Goal: Task Accomplishment & Management: Complete application form

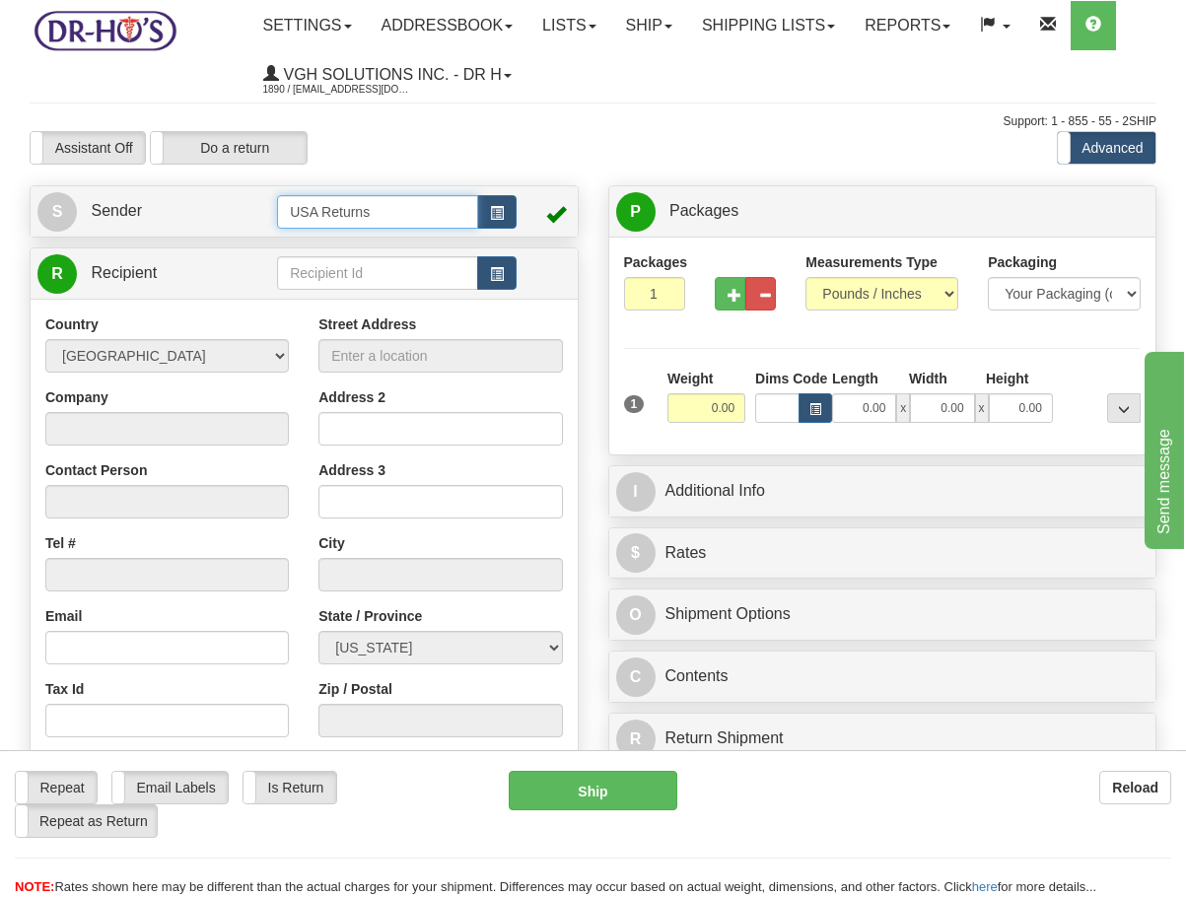
click at [471, 215] on input "USA Returns" at bounding box center [377, 212] width 201 height 34
click at [479, 216] on button "button" at bounding box center [496, 212] width 39 height 34
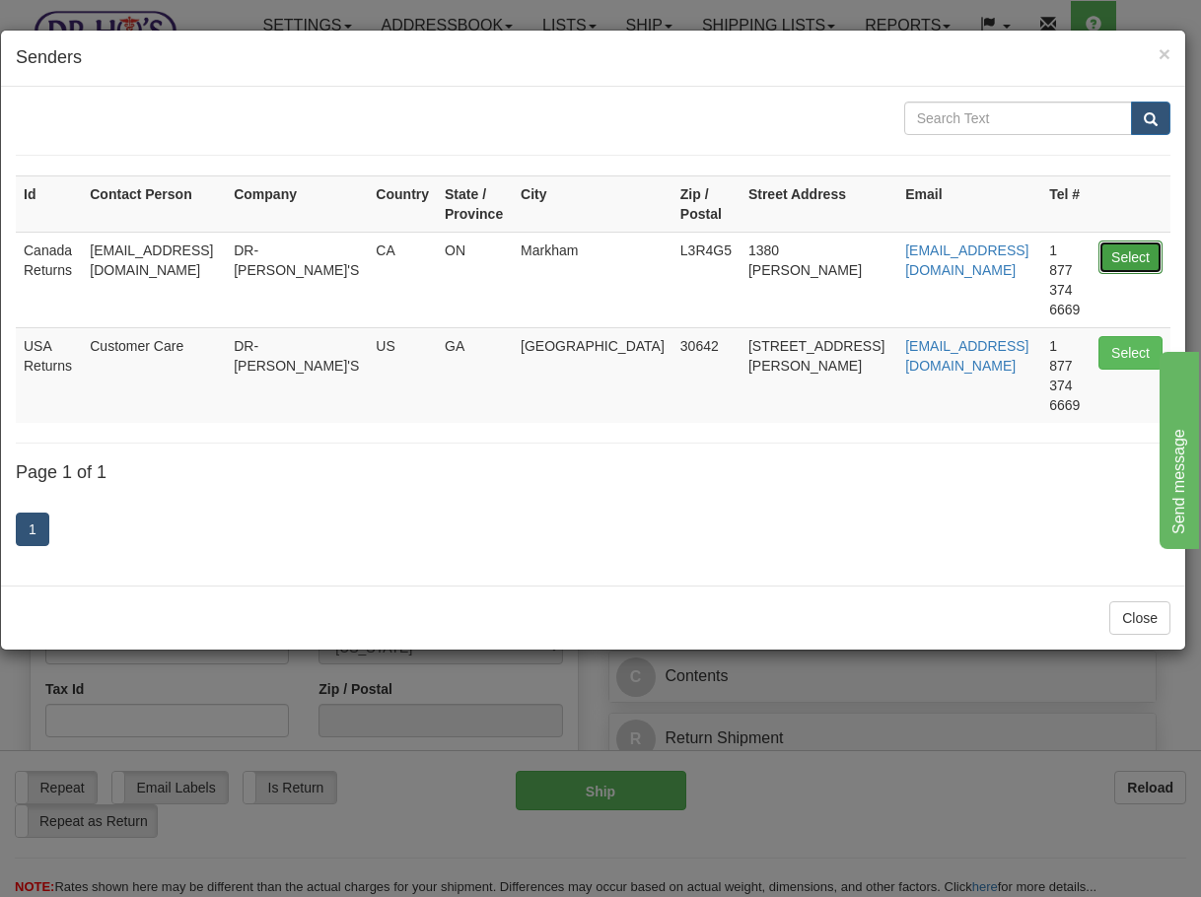
click at [1138, 261] on button "Select" at bounding box center [1130, 258] width 64 height 34
type input "Canada Returns"
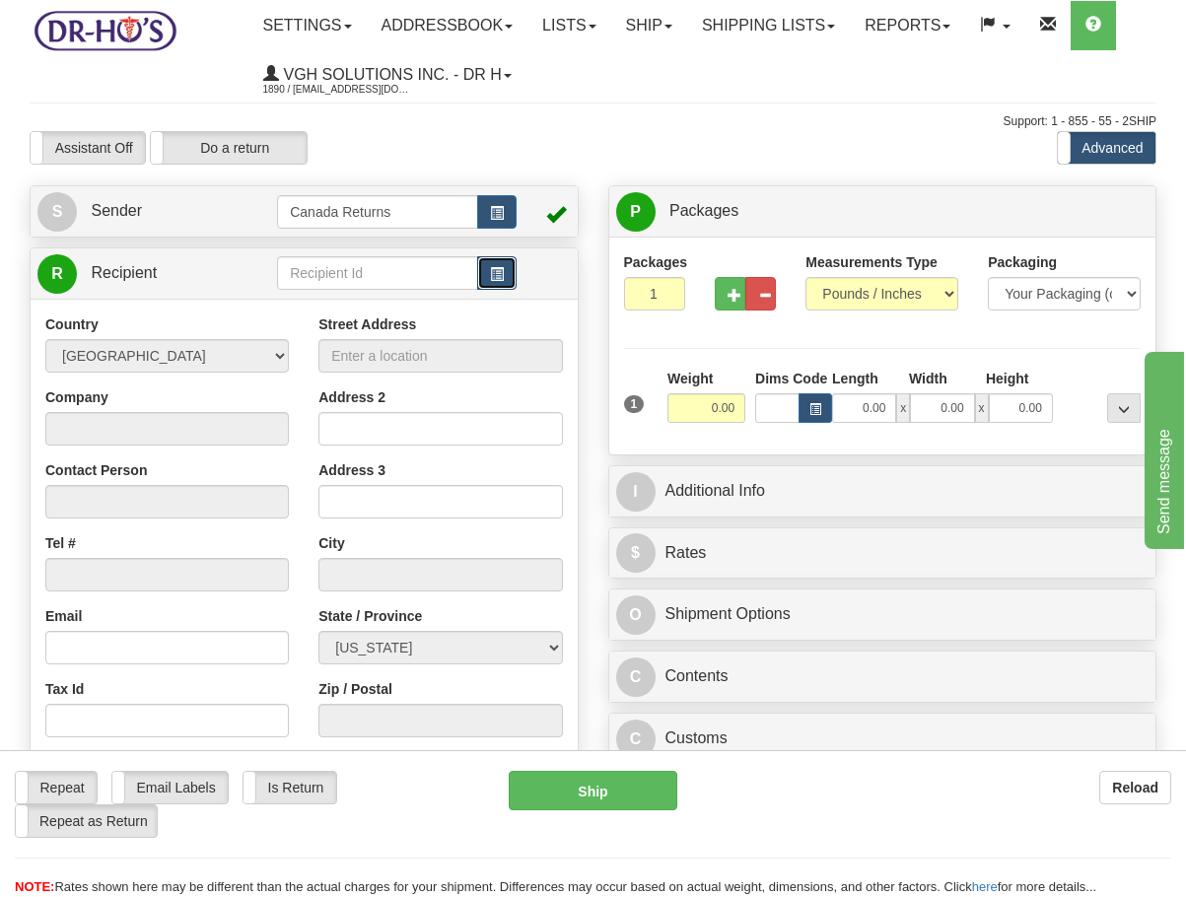
click at [500, 280] on span "button" at bounding box center [497, 274] width 14 height 13
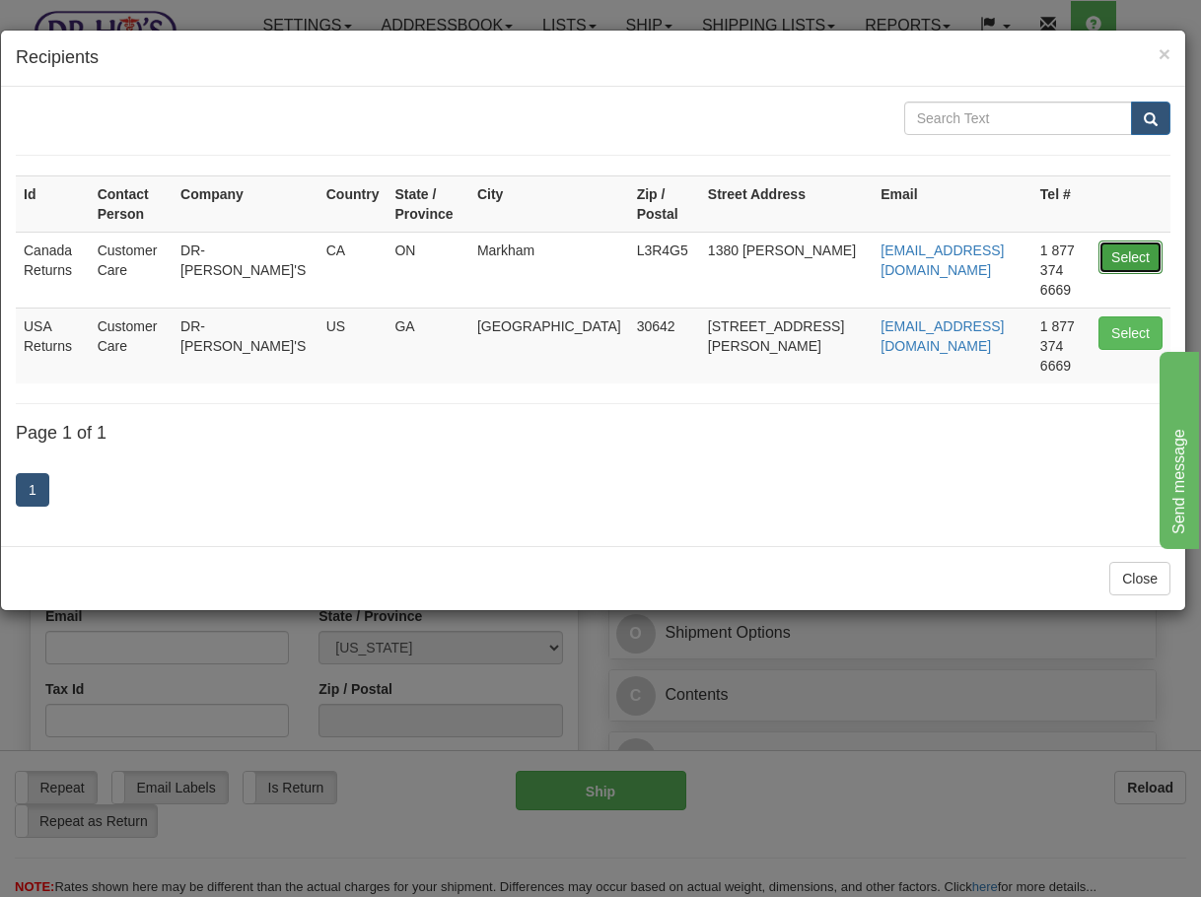
click at [1145, 249] on button "Select" at bounding box center [1130, 258] width 64 height 34
type input "Canada Returns"
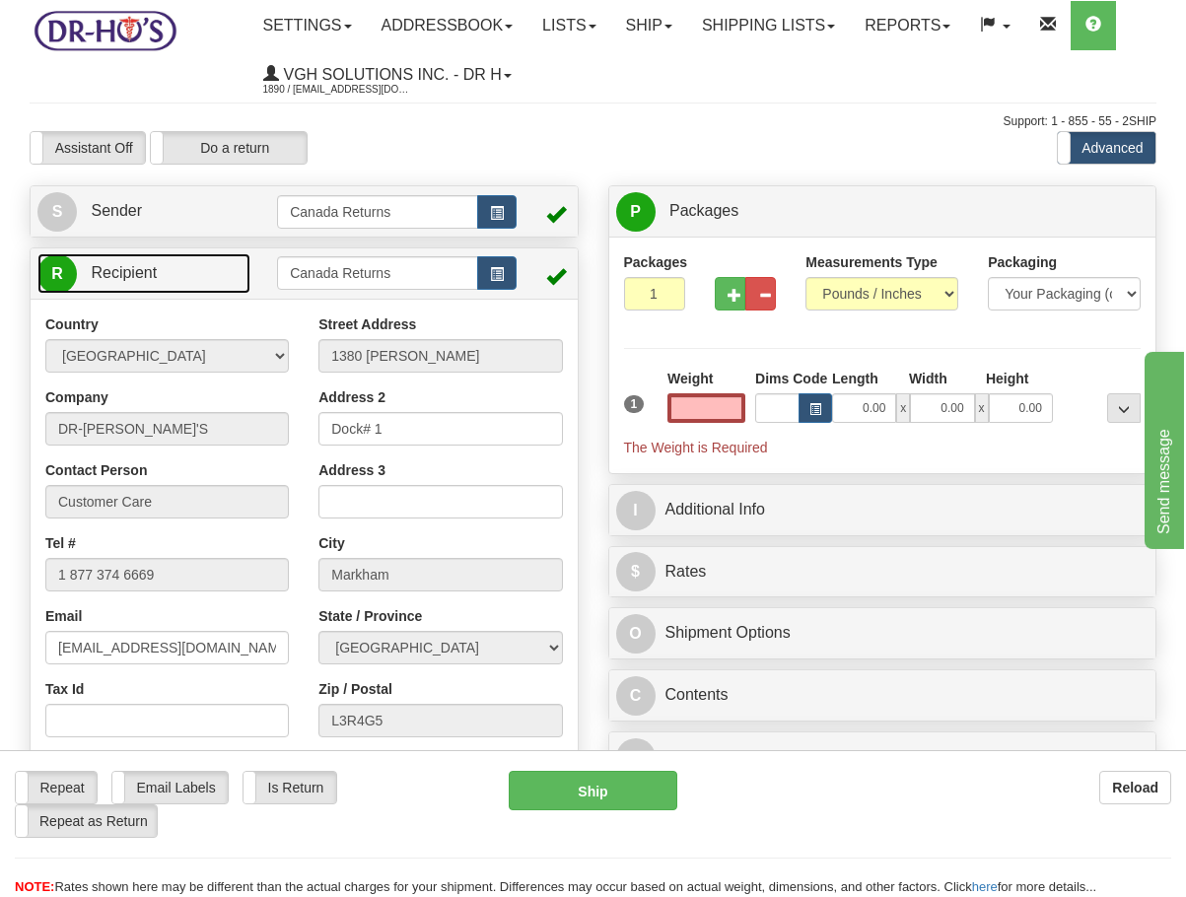
type input "0.00"
click at [180, 287] on link "R Recipient" at bounding box center [143, 273] width 213 height 40
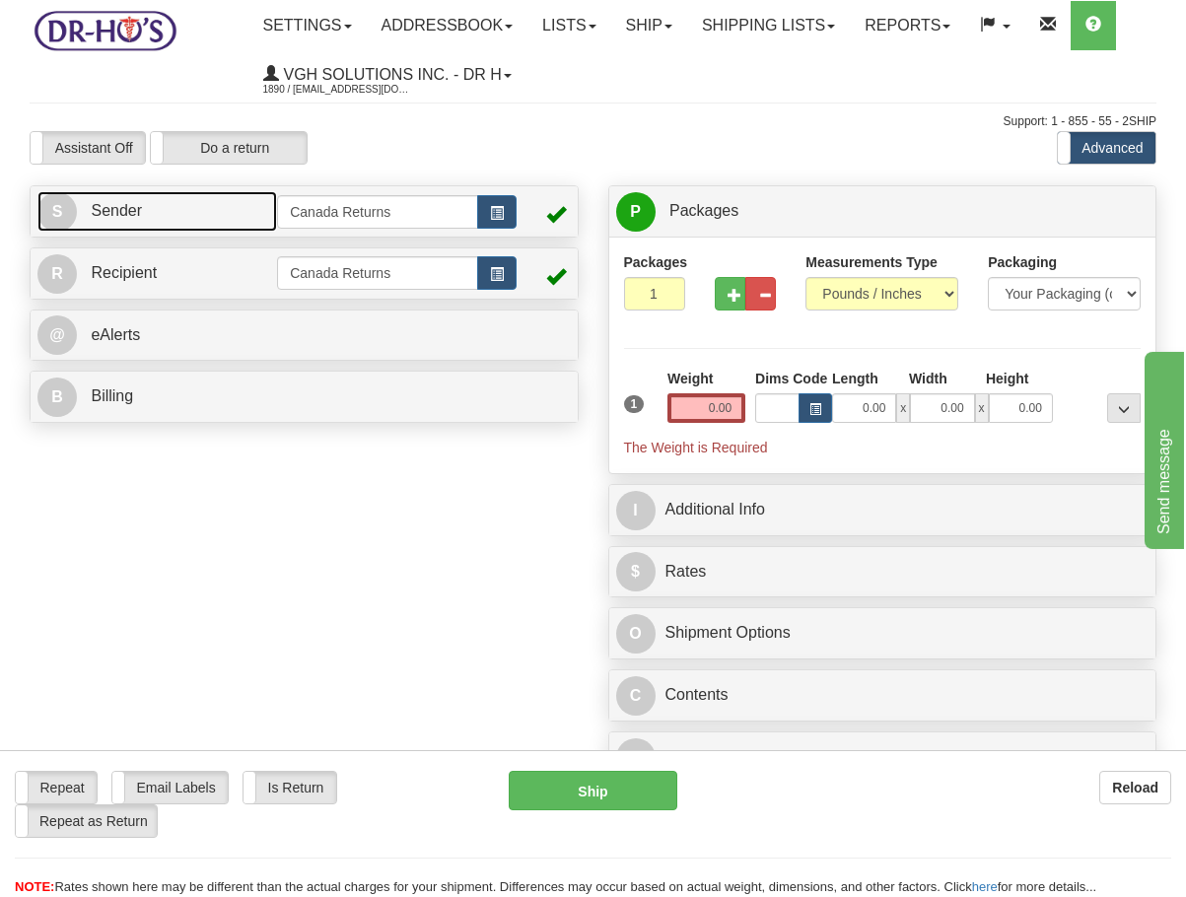
click at [254, 203] on link "S Sender" at bounding box center [157, 211] width 240 height 40
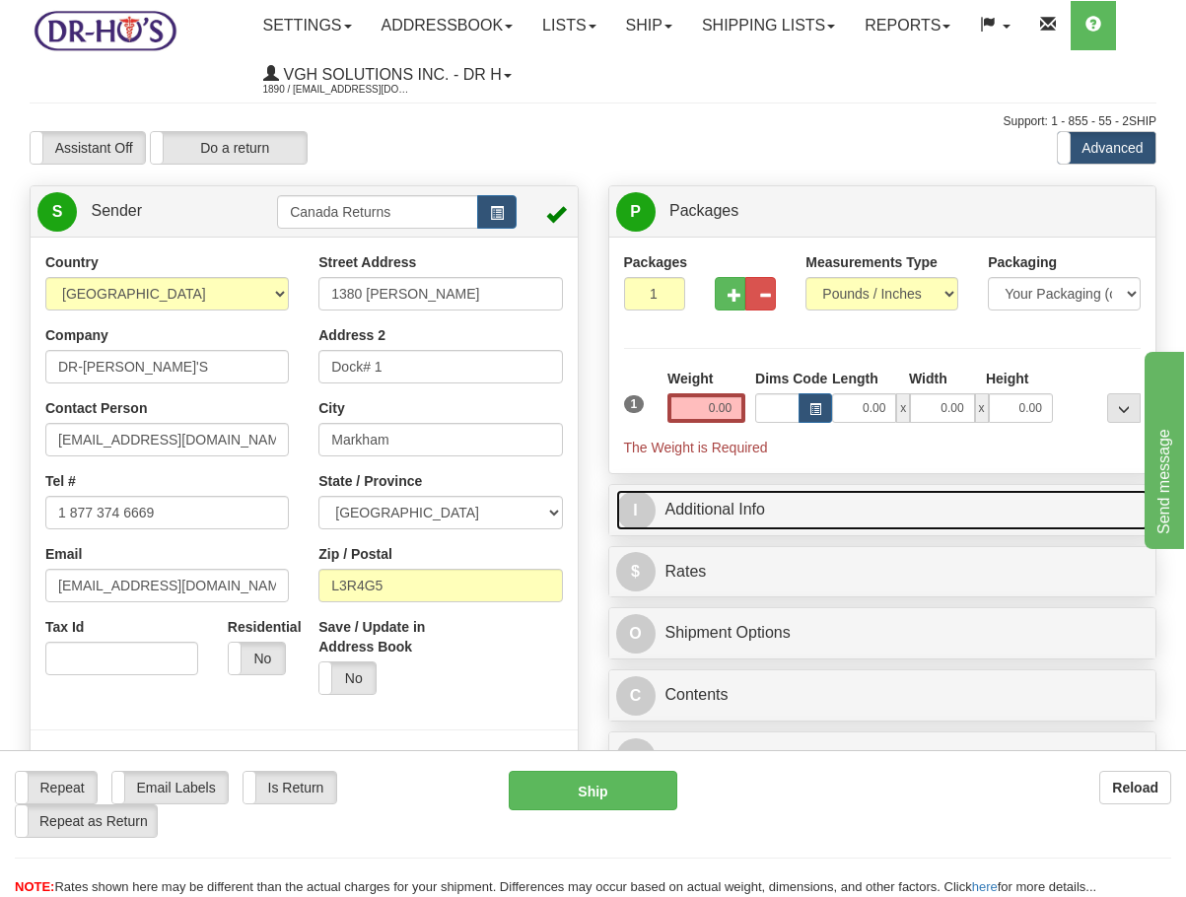
click at [777, 516] on link "I Additional Info" at bounding box center [882, 510] width 533 height 40
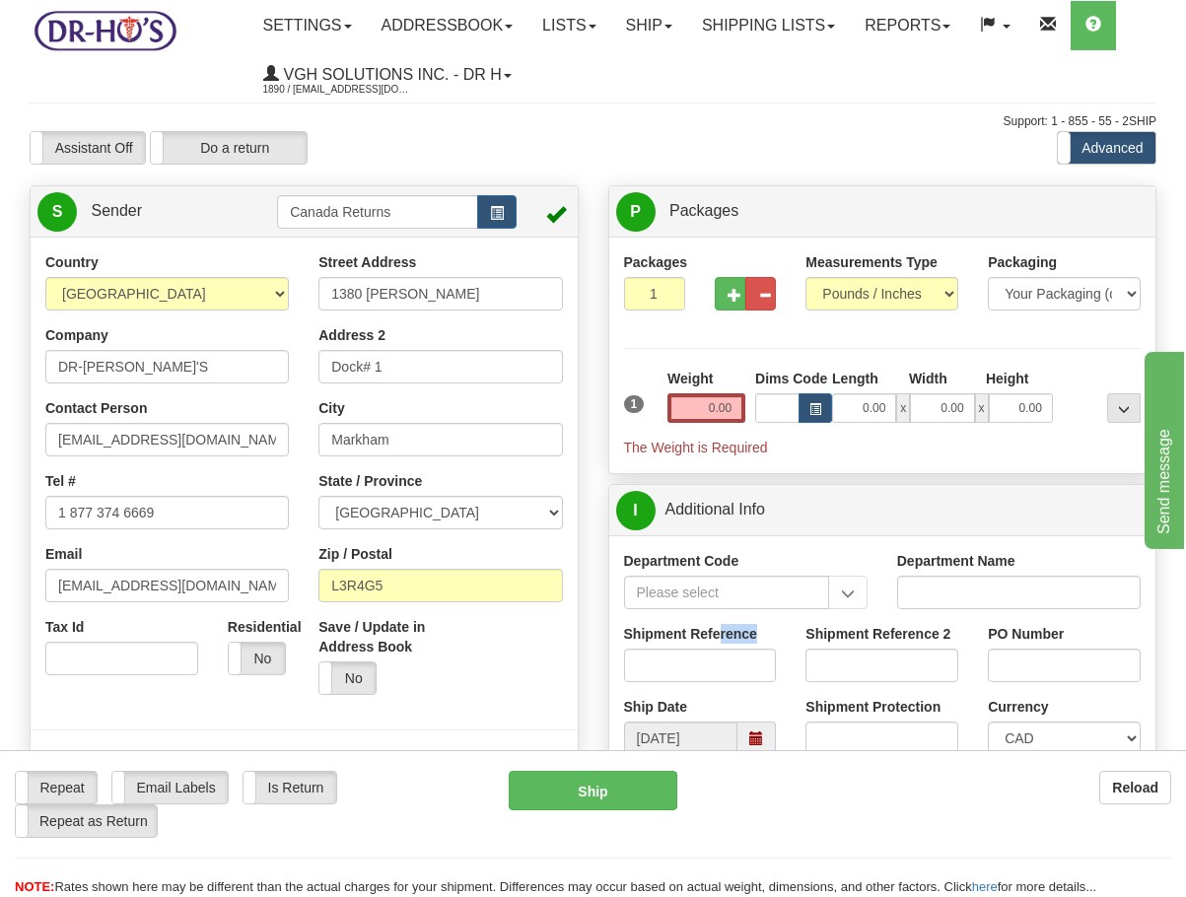
click at [719, 645] on div "Shipment Reference" at bounding box center [700, 653] width 153 height 58
click at [719, 661] on input "Shipment Reference" at bounding box center [700, 666] width 153 height 34
paste input "1196880"
type input "1196880"
click at [734, 731] on input "[DATE]" at bounding box center [681, 739] width 114 height 34
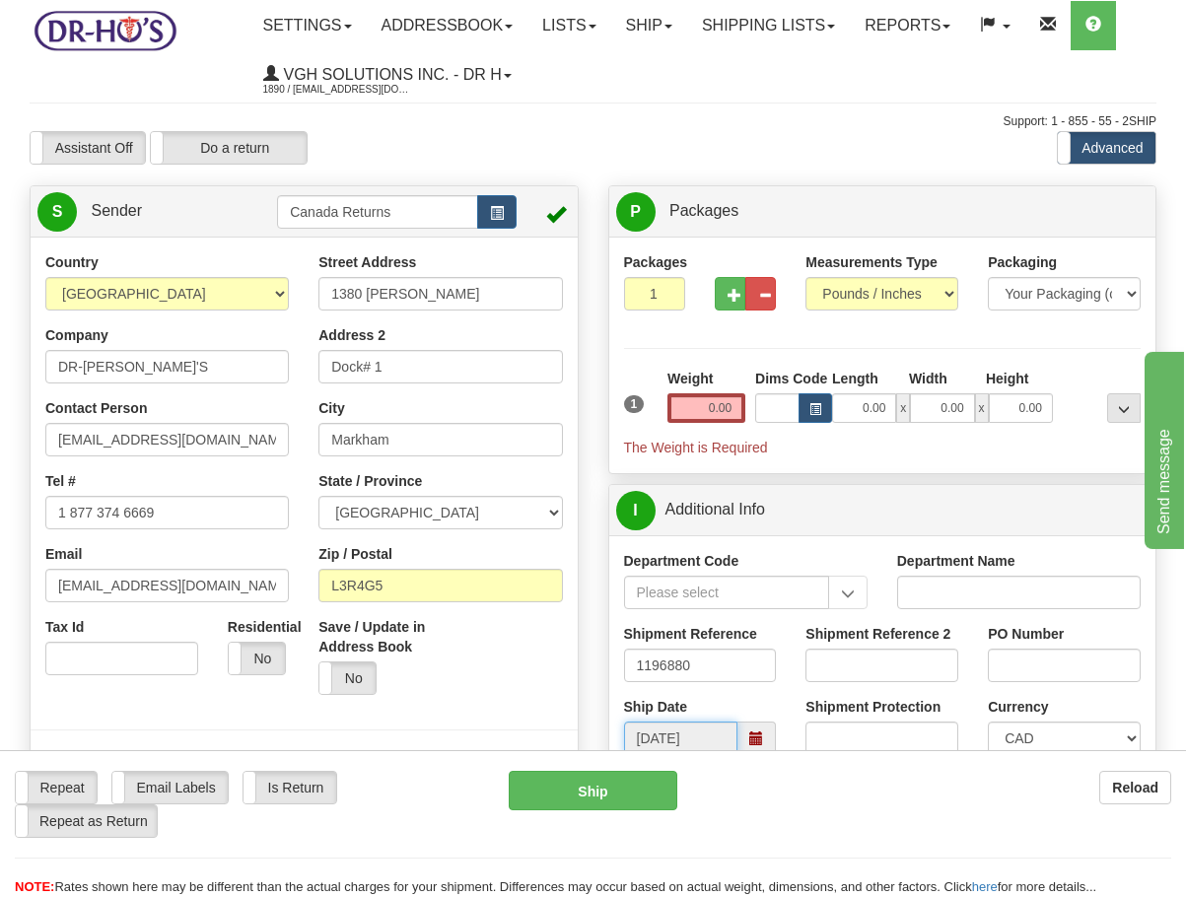
click at [743, 737] on span at bounding box center [756, 739] width 38 height 34
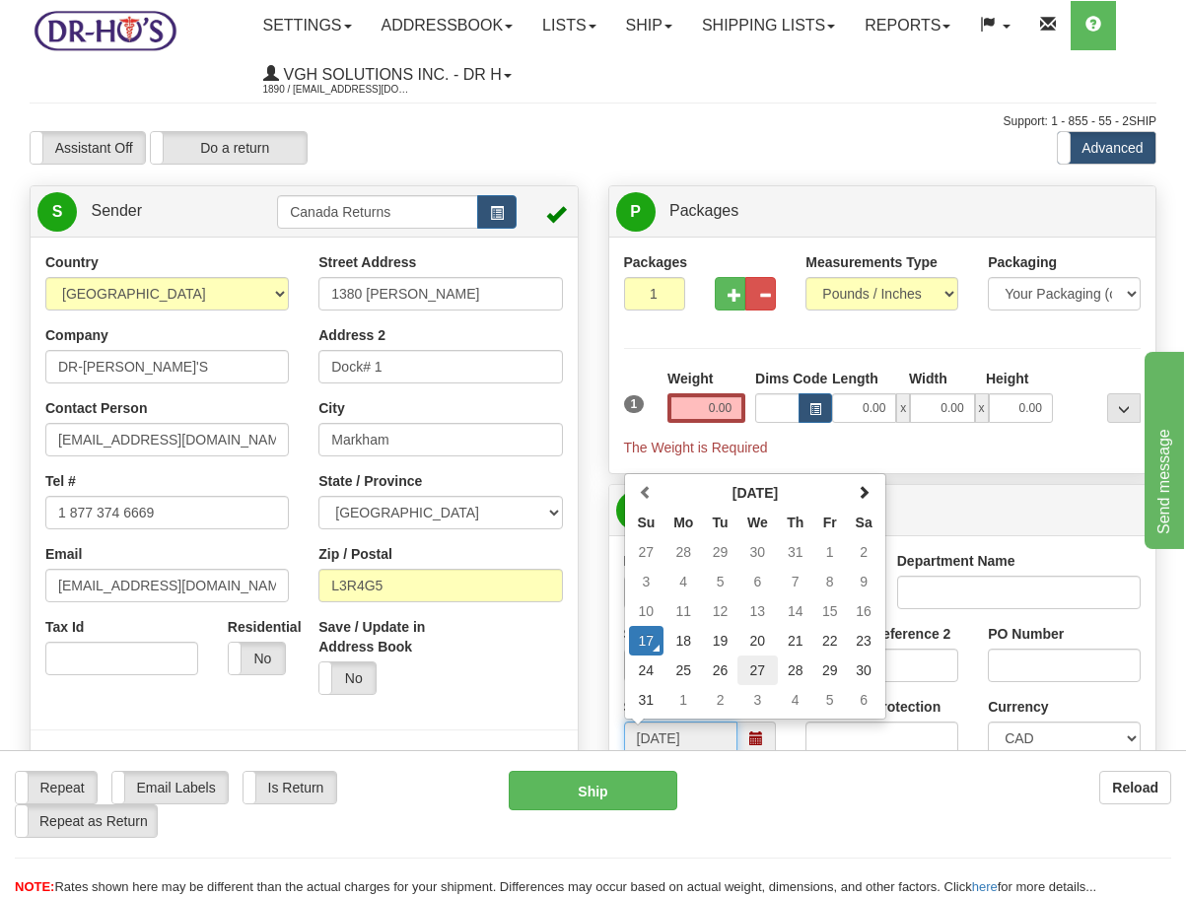
click at [768, 668] on td "27" at bounding box center [757, 671] width 40 height 30
type input "08/27/2025"
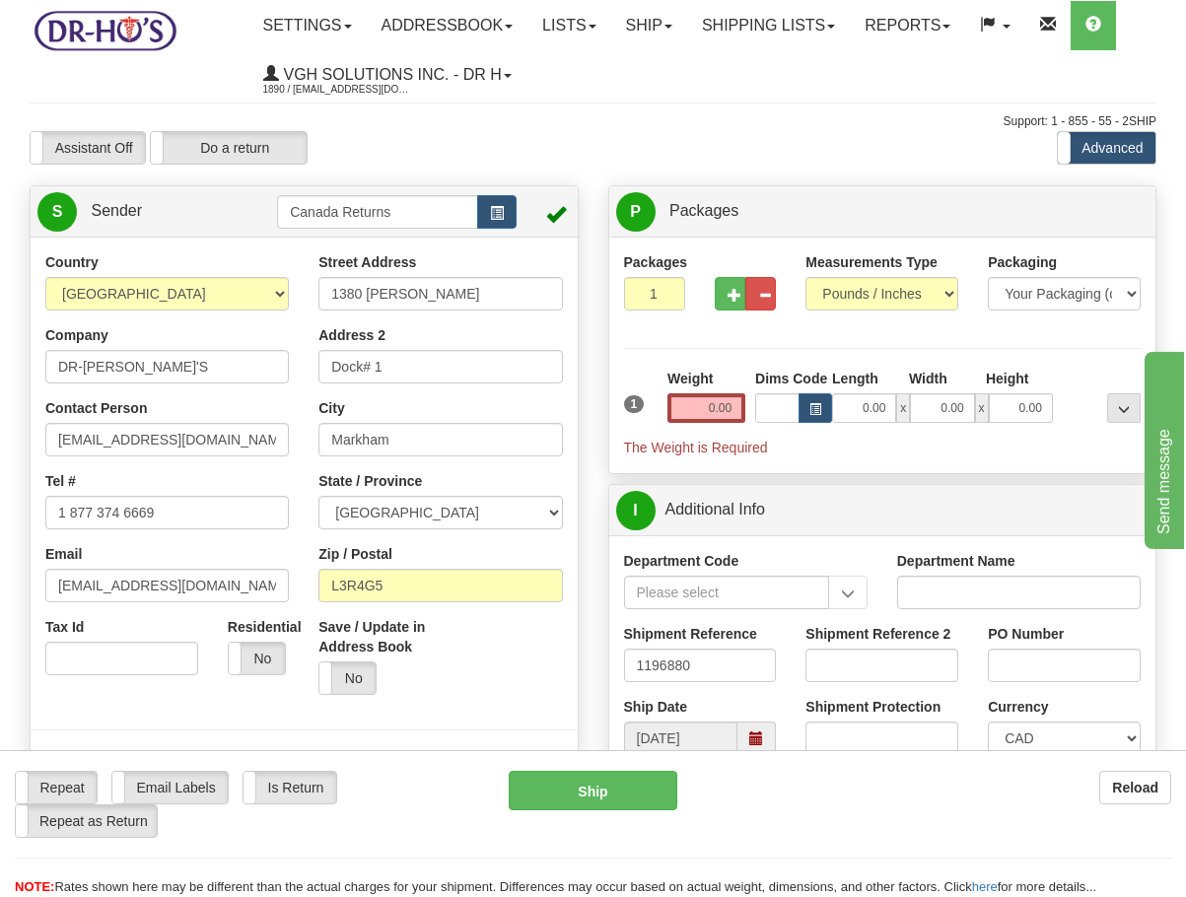
click at [270, 385] on div "Country AFGHANISTAN ALAND ISLANDS ALBANIA ALGERIA AMERICAN SAMOA ANDORRA ANGOLA…" at bounding box center [167, 471] width 273 height 438
click at [264, 381] on input "DR-HO'S" at bounding box center [166, 367] width 243 height 34
paste input "ORNELLA CIRILLO"
type input "ORNELLA CIRILLO"
click at [248, 425] on input "drho@drhonow.com" at bounding box center [166, 440] width 243 height 34
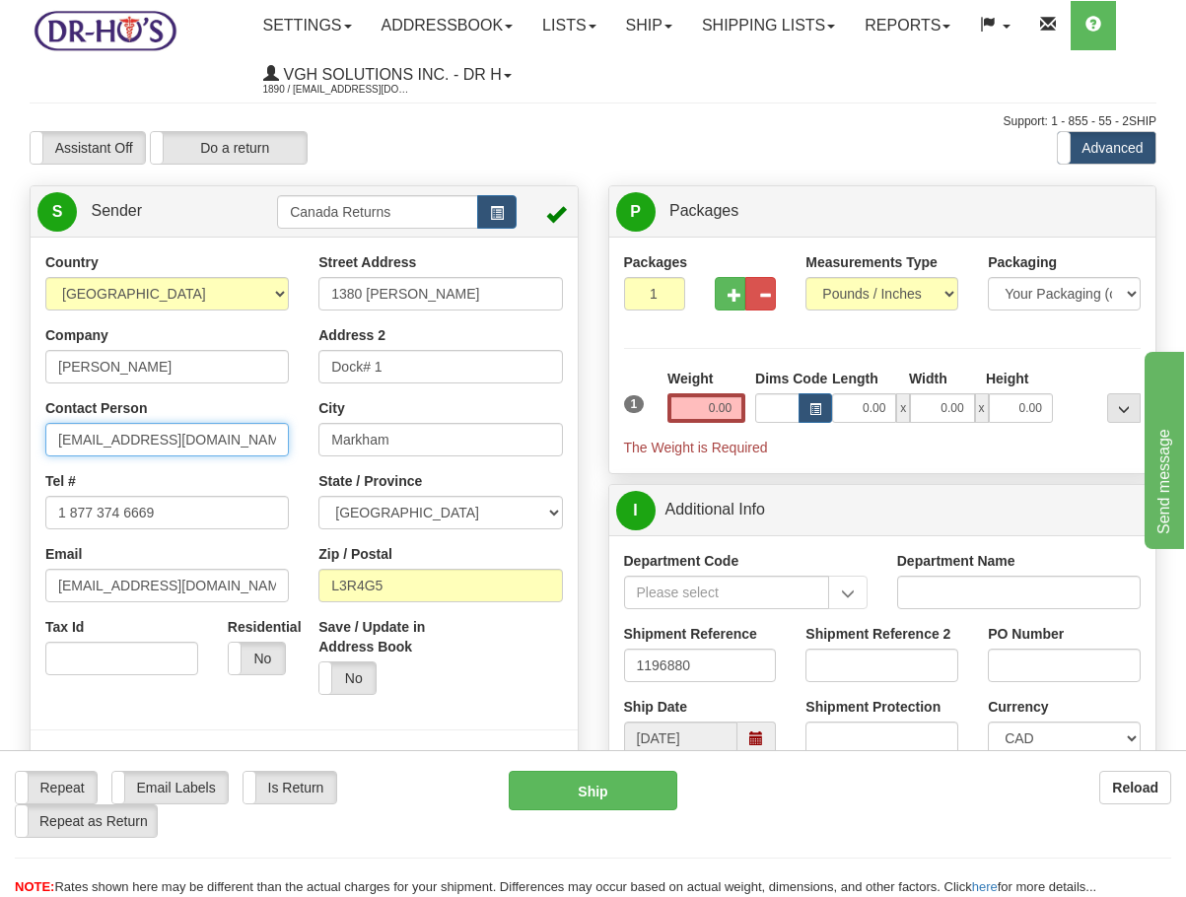
paste input "ORNELLA CIRILLO"
type input "ORNELLA CIRILLO"
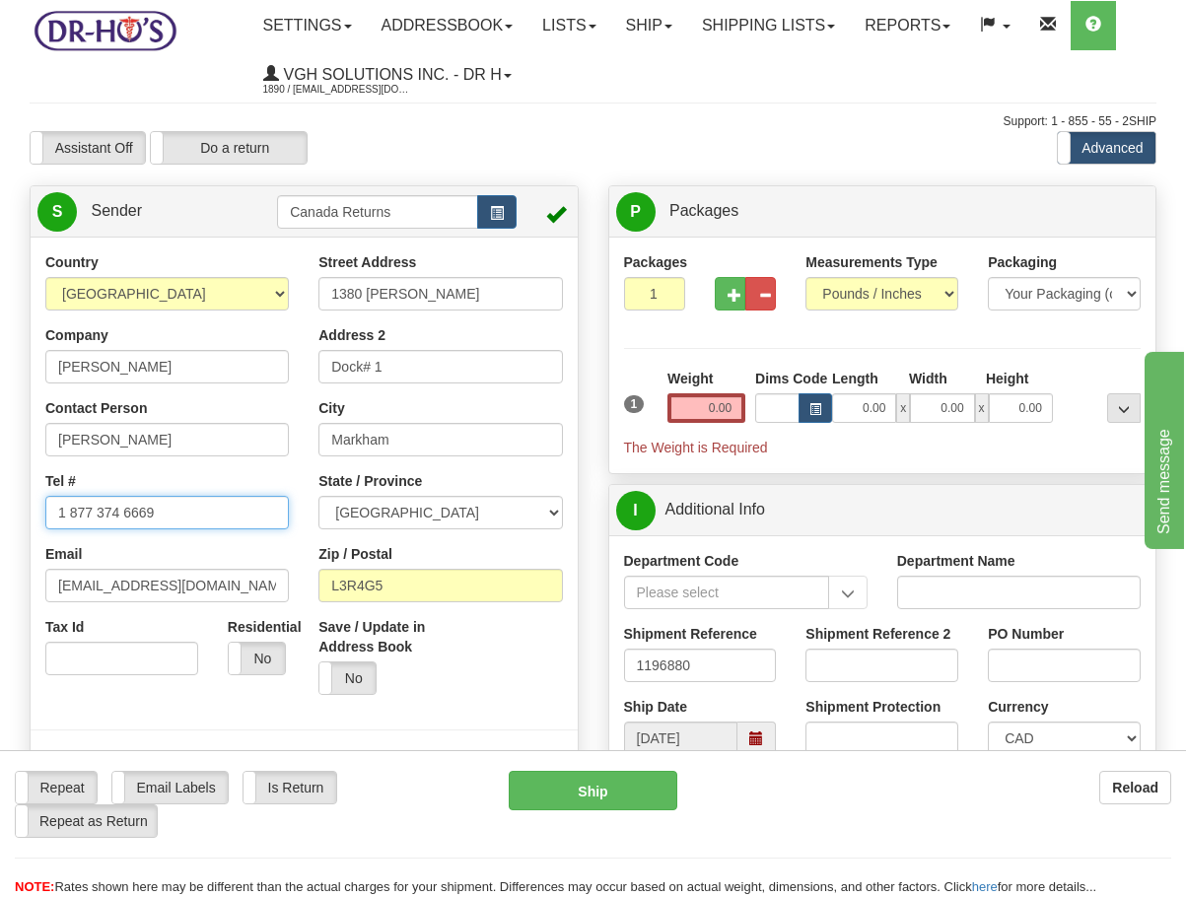
click at [170, 509] on input "1 877 374 6669" at bounding box center [166, 513] width 243 height 34
paste input "9053573700"
type input "9053573700"
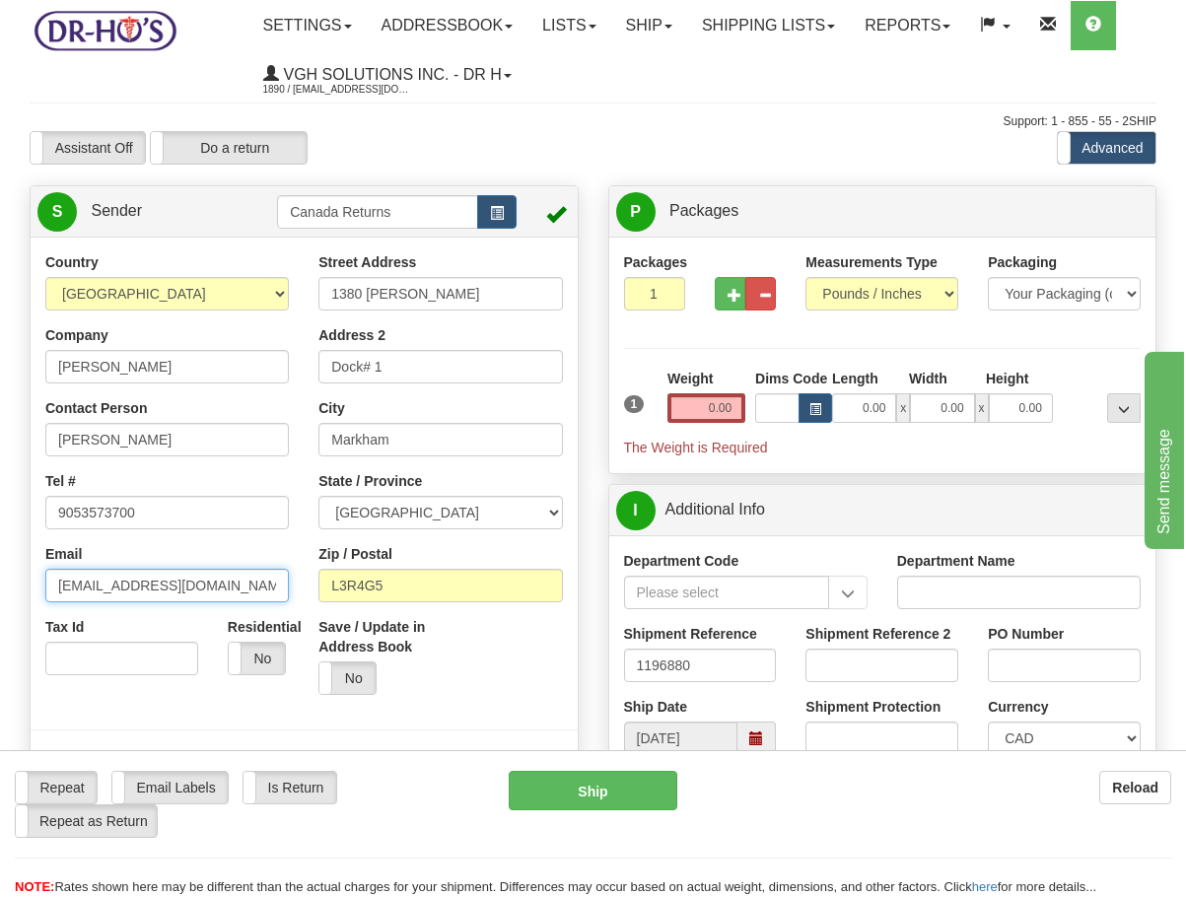
drag, startPoint x: 197, startPoint y: 582, endPoint x: -200, endPoint y: 576, distance: 397.3
click at [0, 576] on html "Training Course Close Toggle navigation Settings Shipping Preferences New Sende…" at bounding box center [593, 448] width 1186 height 897
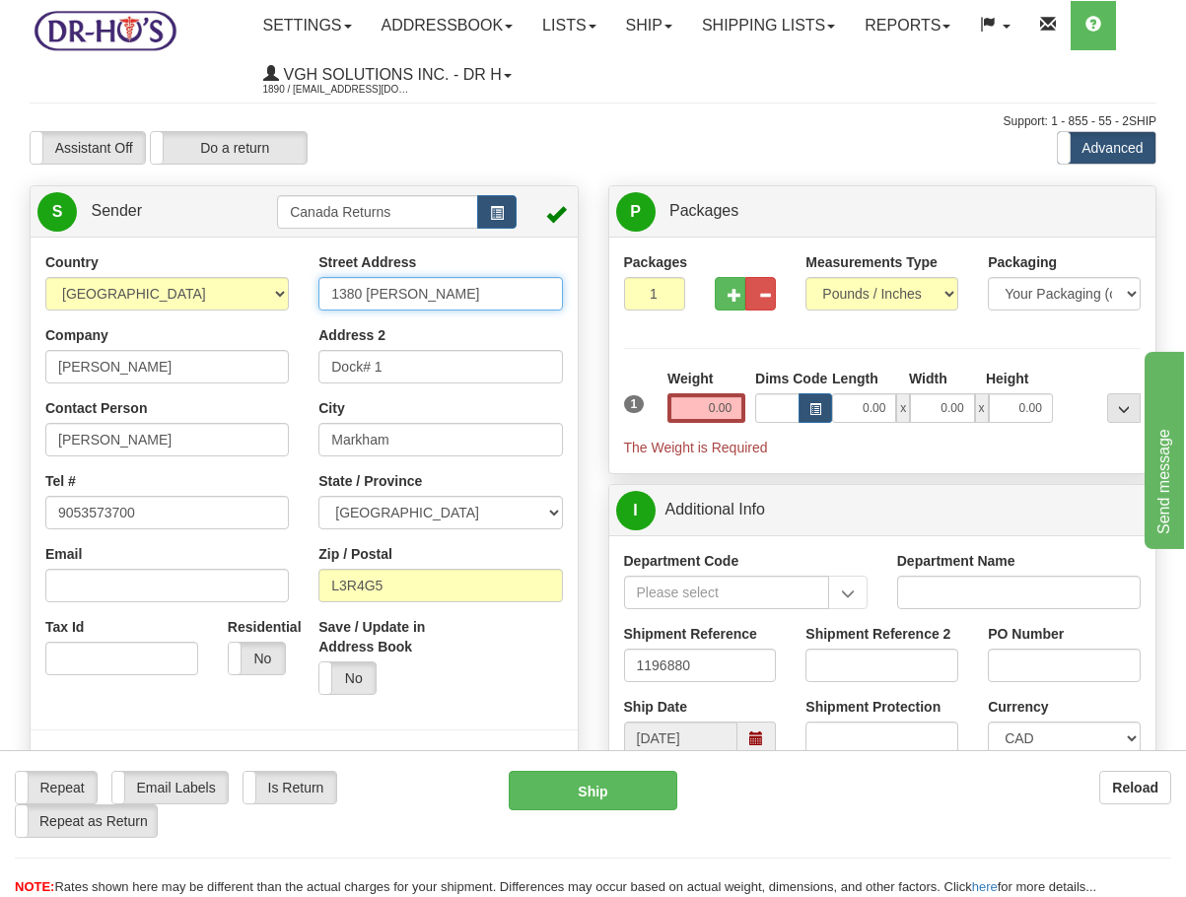
click at [457, 295] on input "1380 Rodick Rd" at bounding box center [439, 294] width 243 height 34
paste input "3464 WILTSHIRE BLVD"
type input "3464 WILTSHIRE BLVD"
drag, startPoint x: 420, startPoint y: 355, endPoint x: 201, endPoint y: 357, distance: 218.8
click at [201, 357] on div "Country AFGHANISTAN ALAND ISLANDS ALBANIA ALGERIA AMERICAN SAMOA ANDORRA ANGOLA…" at bounding box center [304, 525] width 547 height 546
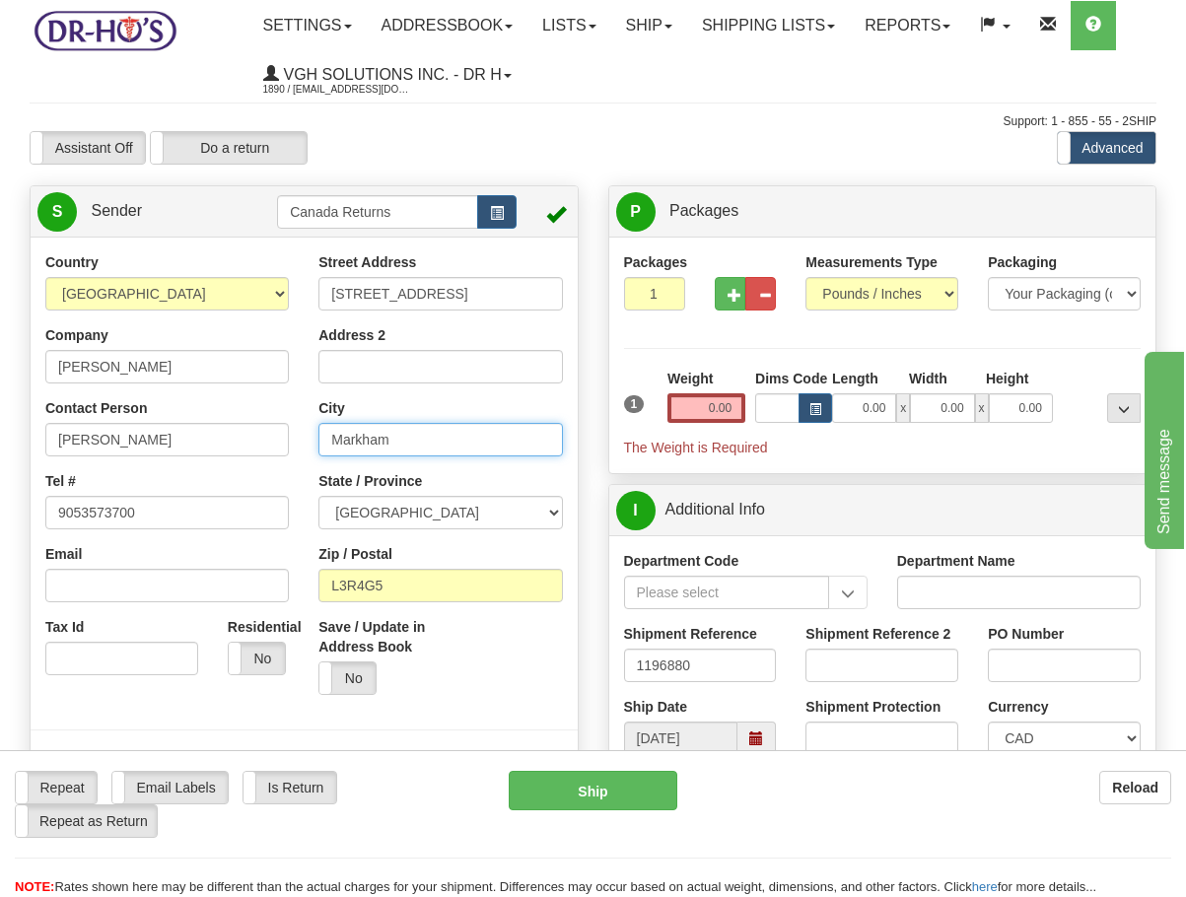
click at [485, 451] on input "Markham" at bounding box center [439, 440] width 243 height 34
paste input "Niagara Falls"
type input "Niagara Falls"
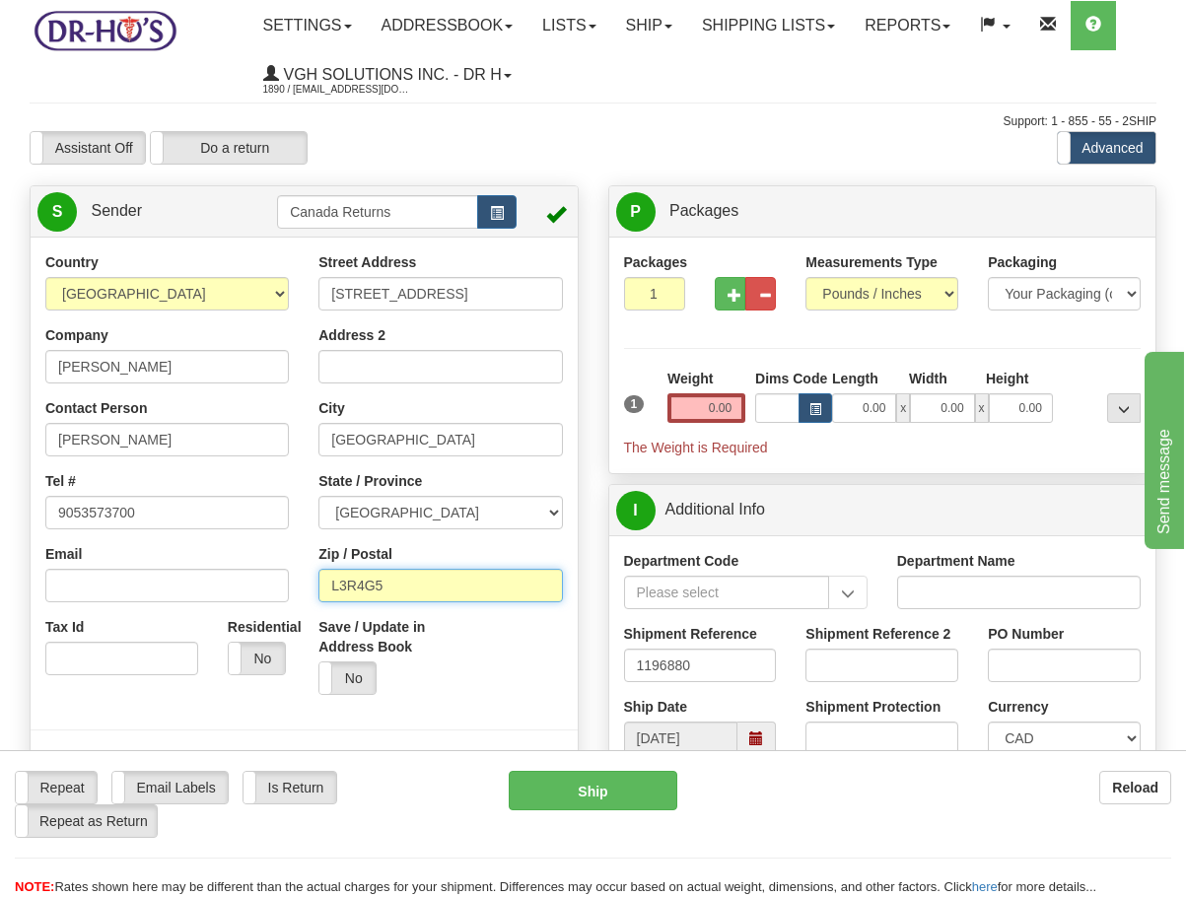
click at [432, 595] on input "L3R4G5" at bounding box center [439, 586] width 243 height 34
paste input "2J3E6"
type input "L2J3E6"
click at [722, 423] on div "Weight 0.00" at bounding box center [706, 403] width 88 height 69
click at [728, 408] on input "0.00" at bounding box center [706, 408] width 78 height 30
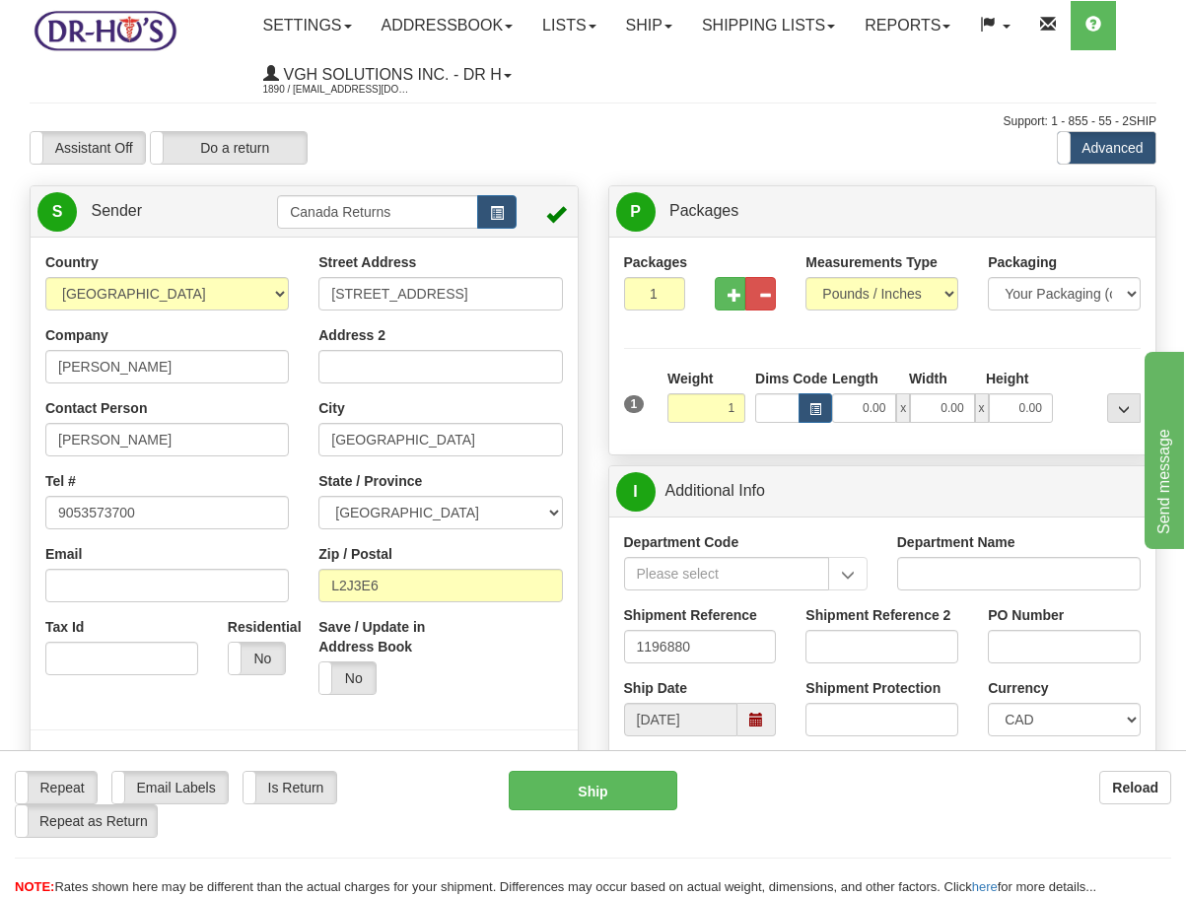
click at [745, 450] on div "Packages 1 1 Measurements Type" at bounding box center [882, 346] width 547 height 218
type input "1.00"
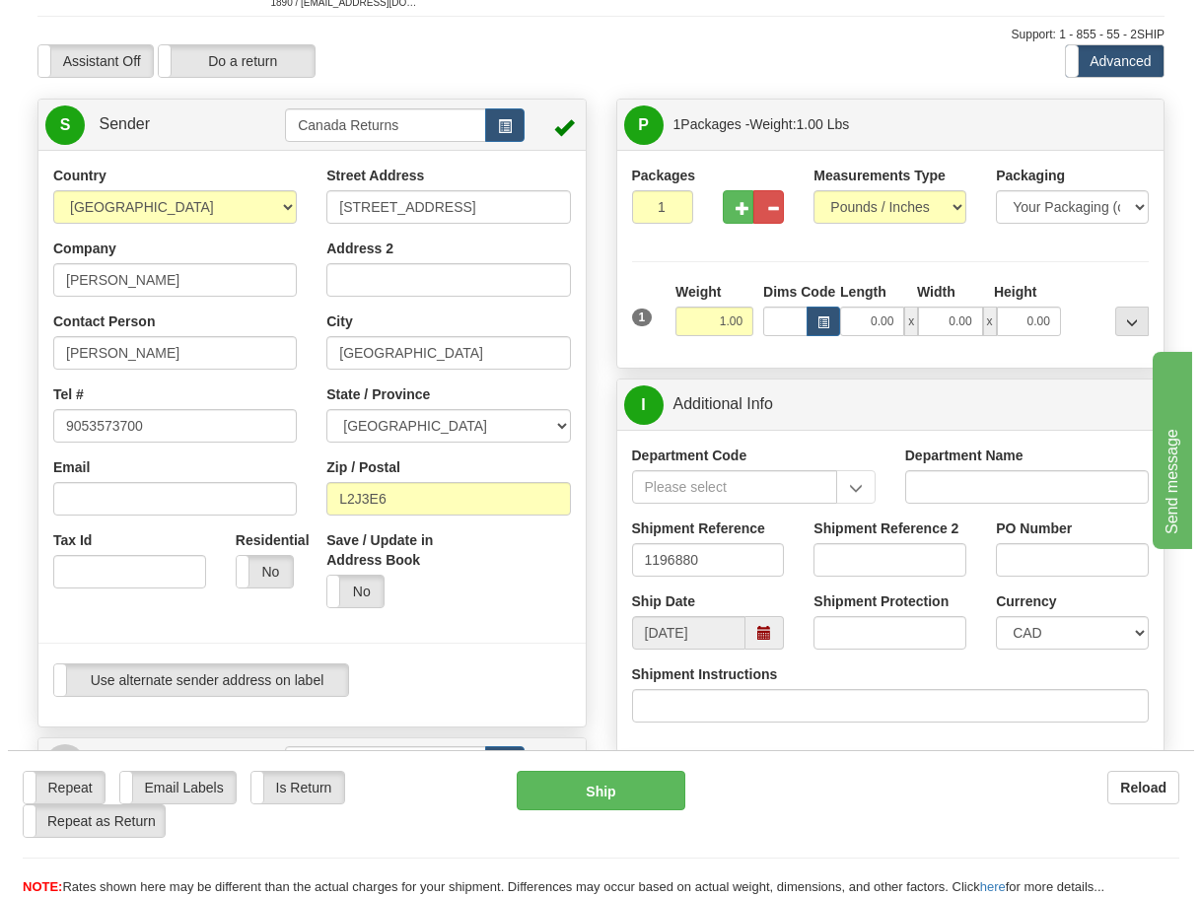
scroll to position [197, 0]
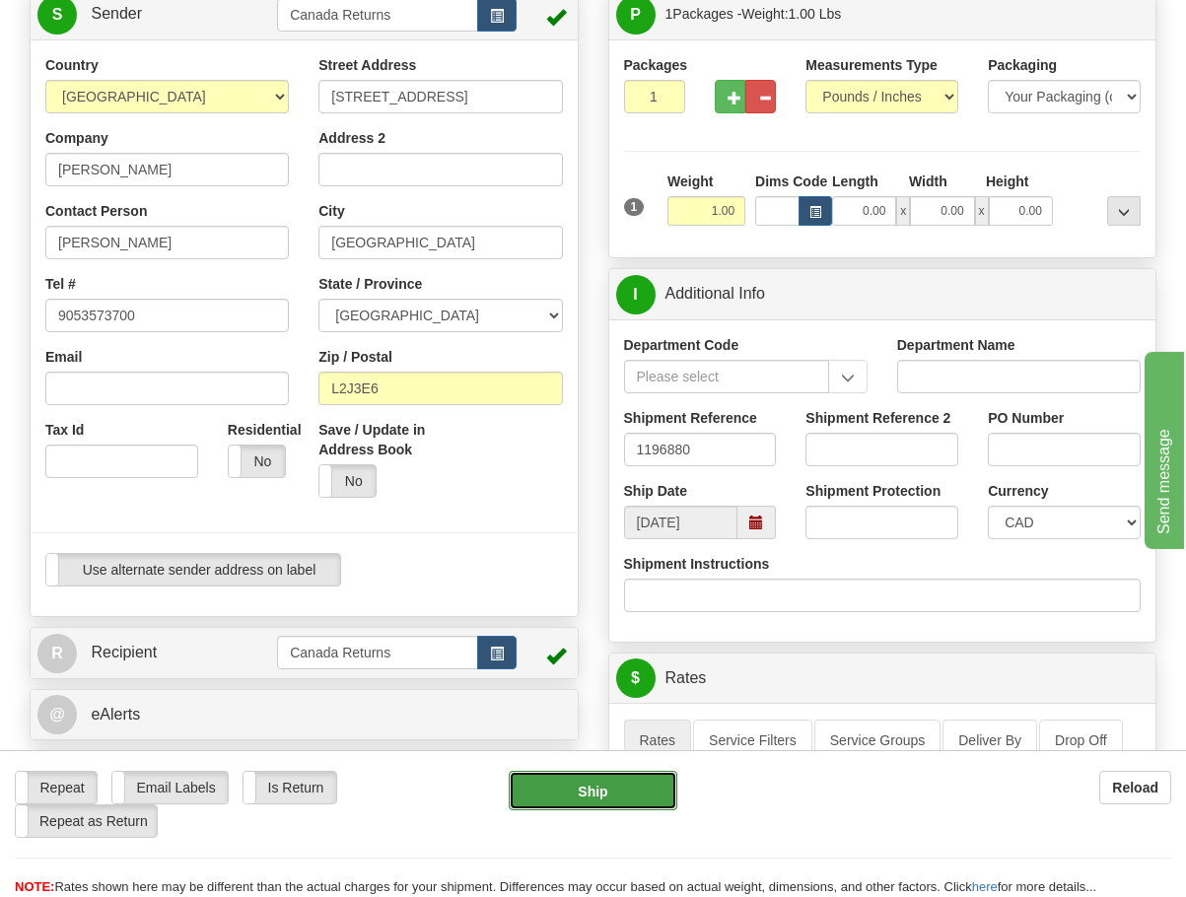
click at [570, 798] on button "Ship" at bounding box center [593, 790] width 169 height 39
type input "DOM.EP"
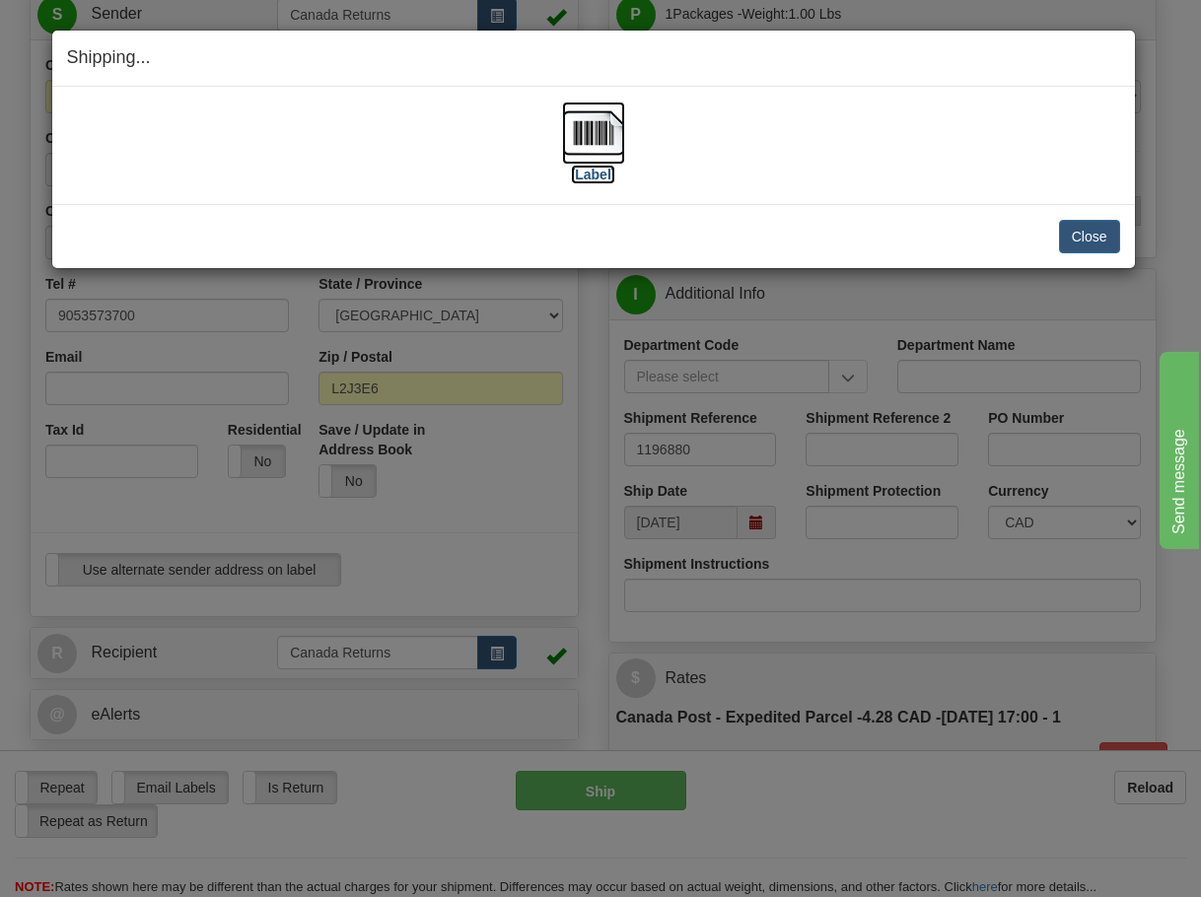
click at [611, 136] on img at bounding box center [593, 133] width 63 height 63
